Goal: Use online tool/utility: Use online tool/utility

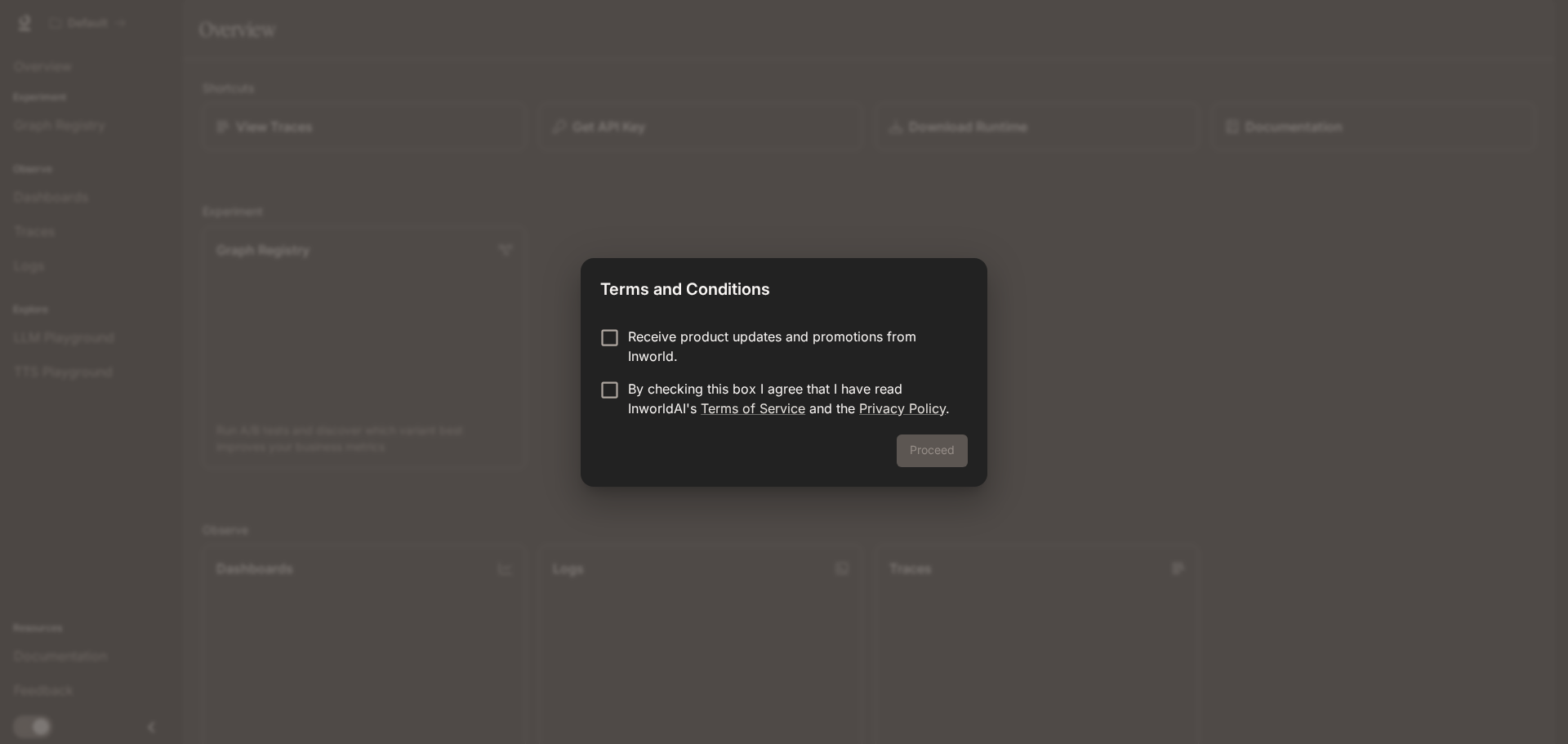
click at [637, 395] on p "By checking this box I agree that I have read InworldAI's Terms of Service and …" at bounding box center [791, 398] width 327 height 40
click at [952, 452] on button "Proceed" at bounding box center [933, 451] width 71 height 33
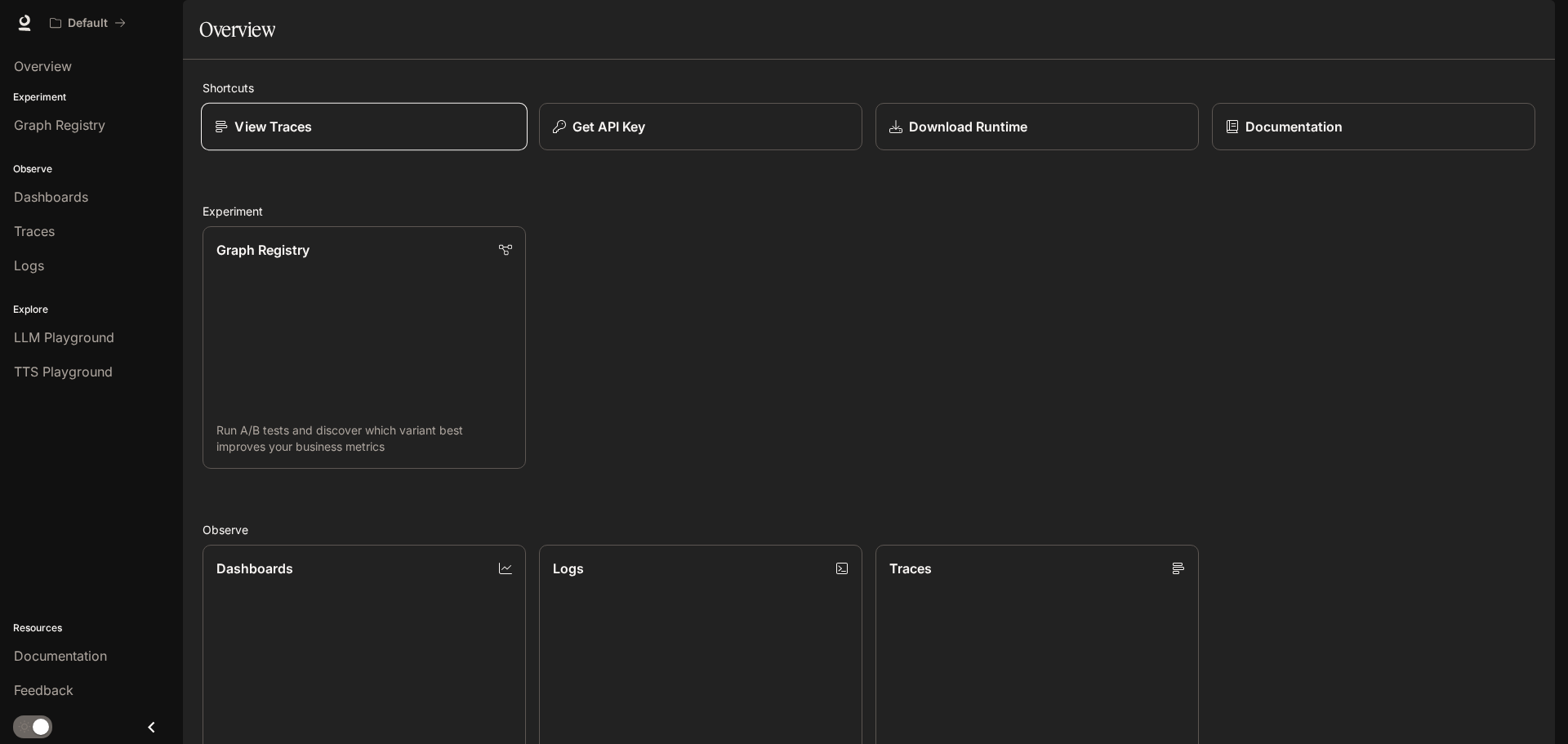
click at [403, 137] on div "View Traces" at bounding box center [364, 127] width 299 height 20
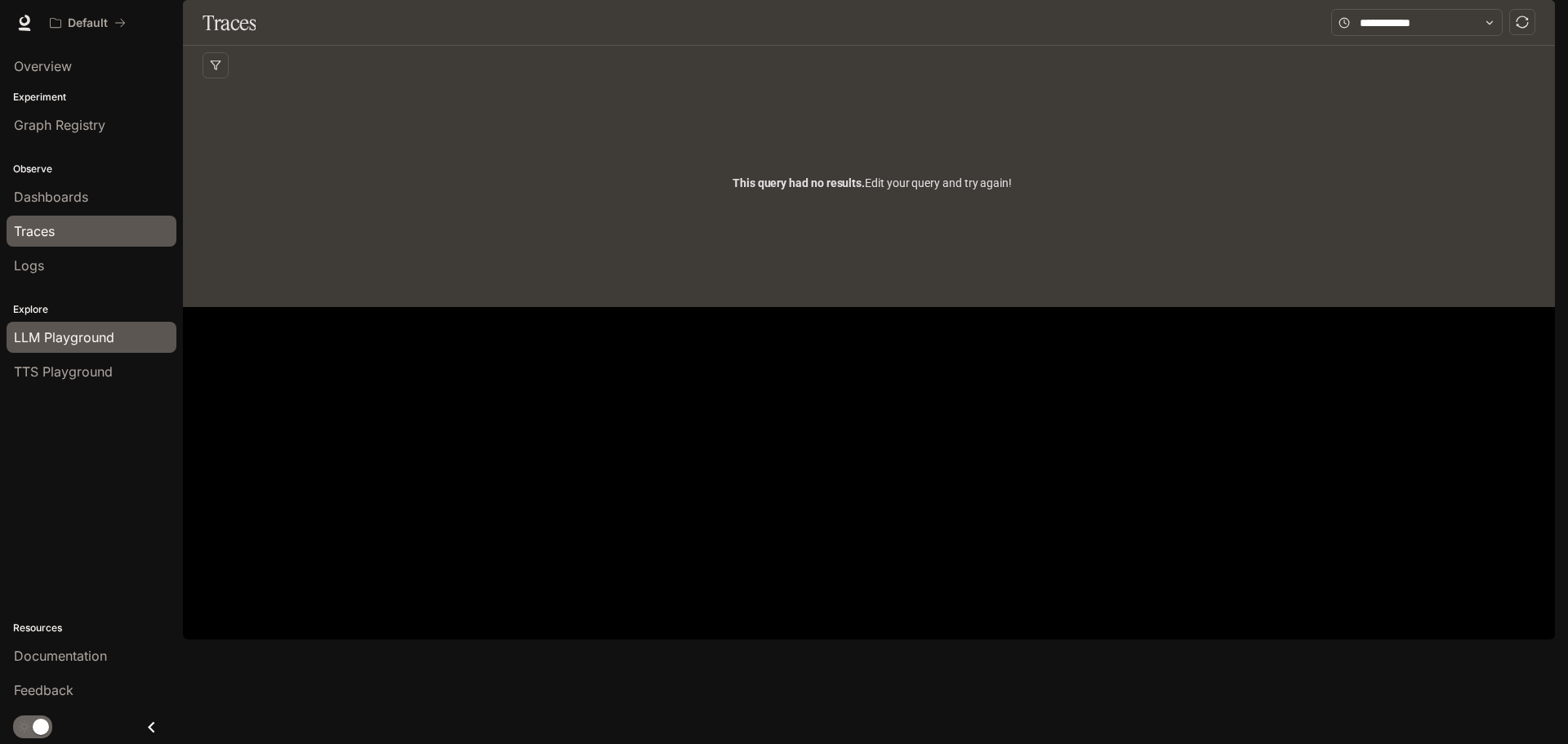
click at [114, 337] on span "LLM Playground" at bounding box center [64, 337] width 100 height 20
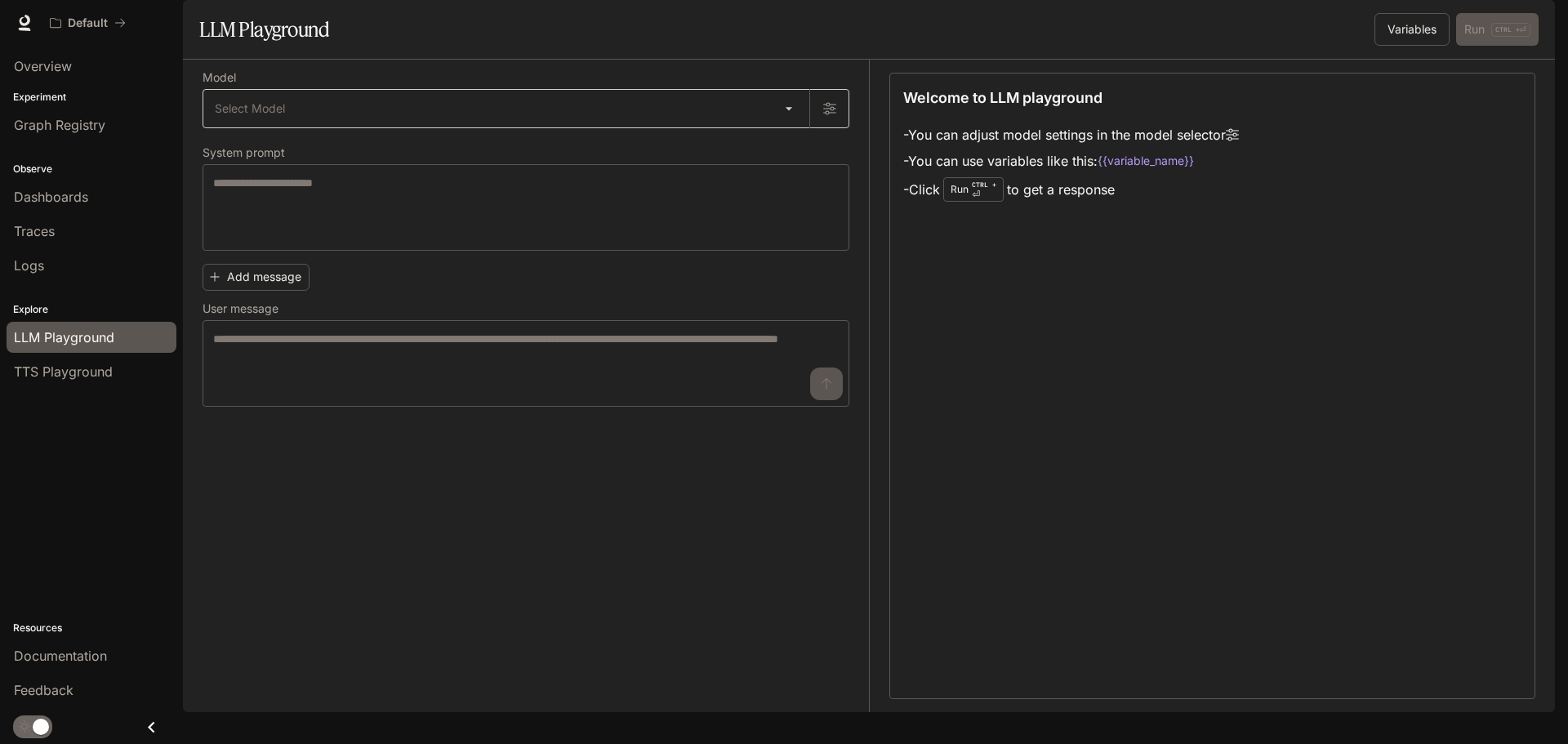
click at [369, 158] on body "Skip to main content Default Documentation Documentation Portal Overview Experi…" at bounding box center [784, 372] width 1568 height 744
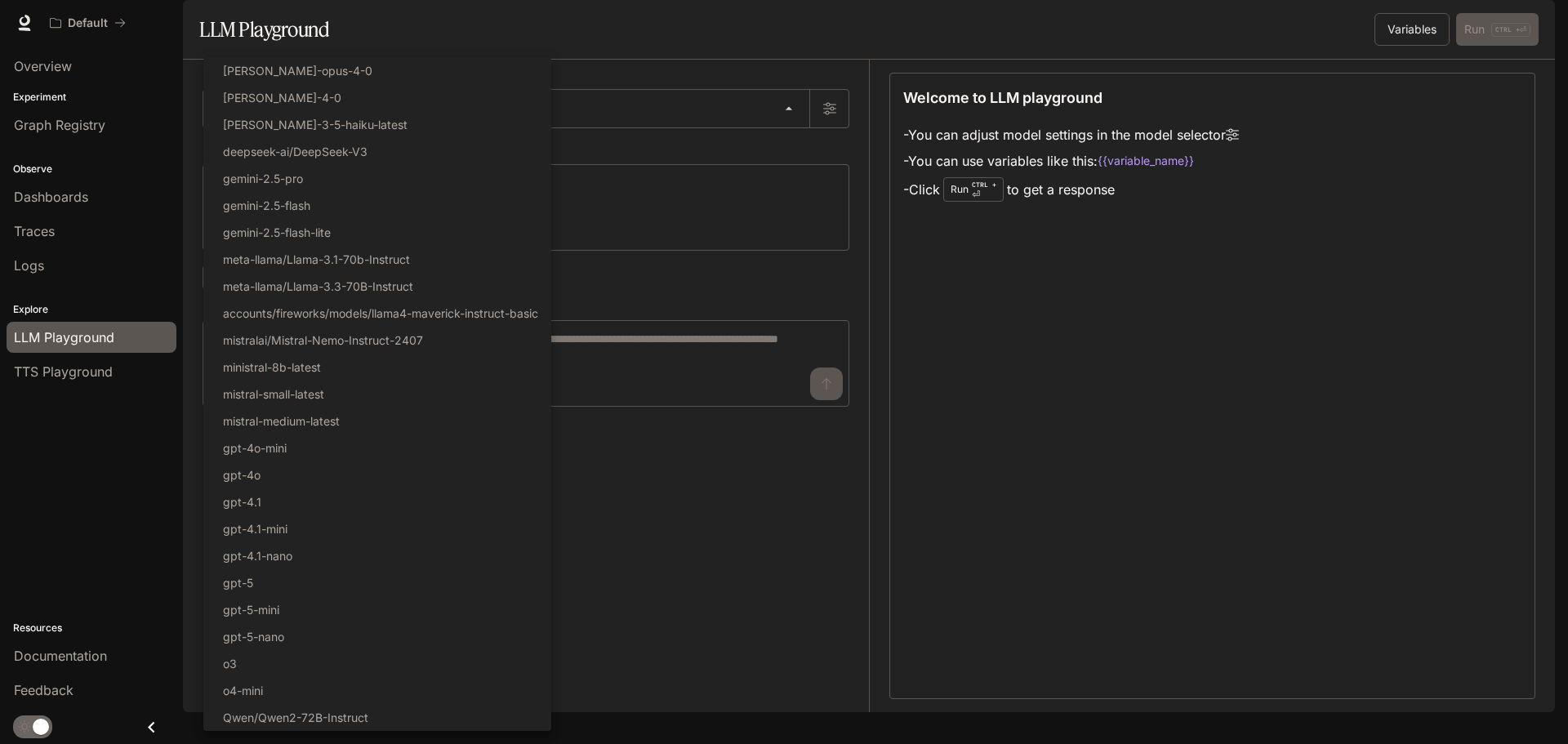
click at [637, 145] on div at bounding box center [784, 372] width 1568 height 744
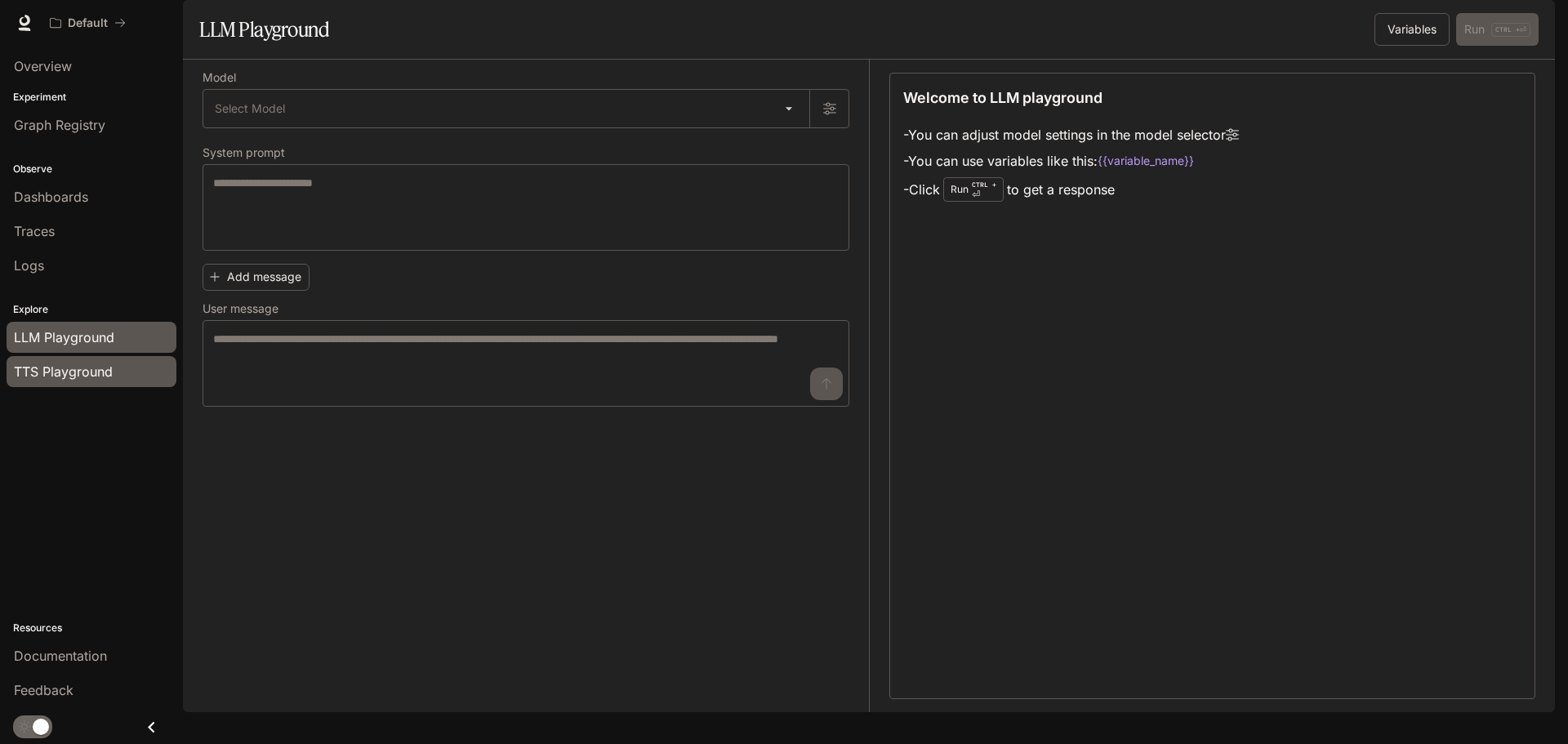
click at [85, 361] on link "TTS Playground" at bounding box center [91, 372] width 170 height 31
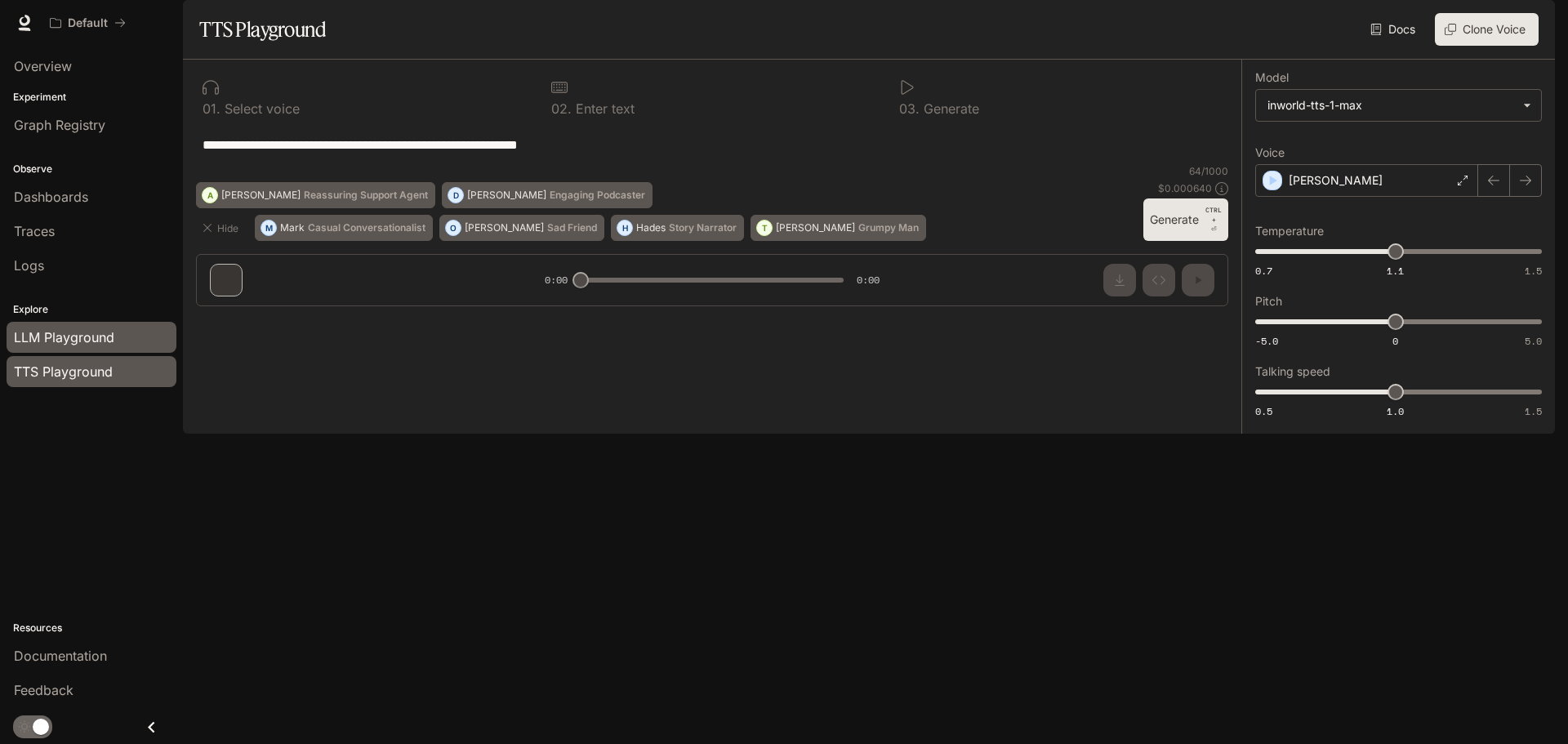
click at [95, 340] on span "LLM Playground" at bounding box center [64, 337] width 100 height 20
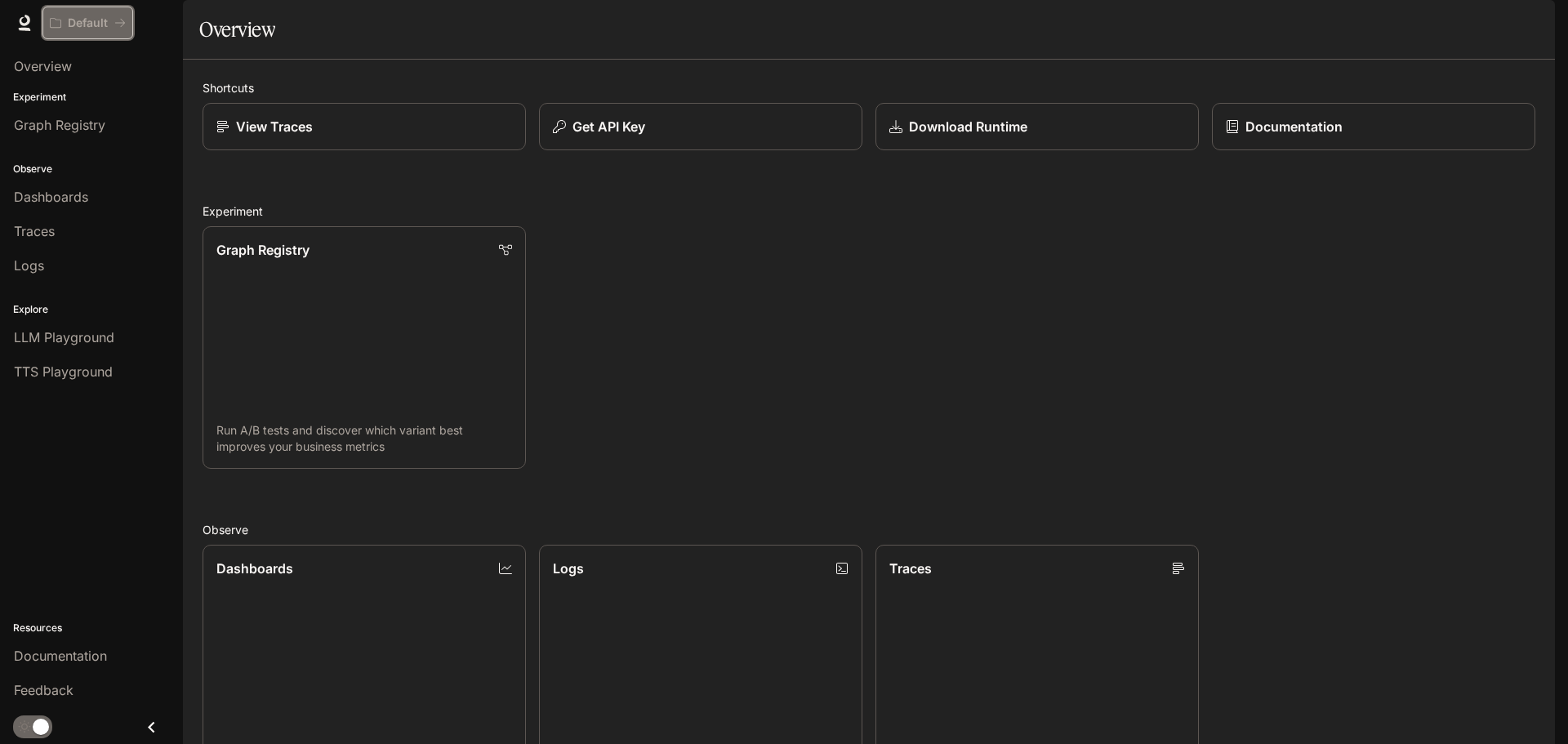
click at [85, 21] on p "Default" at bounding box center [87, 23] width 40 height 14
click at [15, 24] on link at bounding box center [25, 23] width 23 height 23
